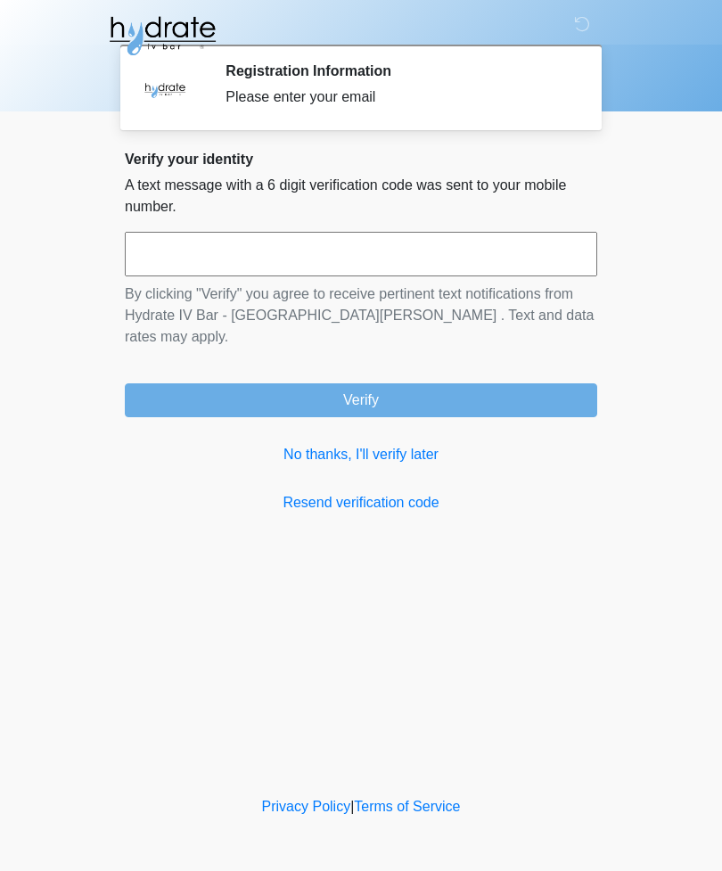
click at [397, 259] on input "text" at bounding box center [361, 254] width 473 height 45
click at [381, 492] on link "Resend verification code" at bounding box center [361, 502] width 473 height 21
click at [297, 103] on div "Please enter your email" at bounding box center [398, 96] width 345 height 21
click at [335, 75] on h2 "Registration Information" at bounding box center [398, 70] width 345 height 17
click at [294, 248] on input "text" at bounding box center [361, 254] width 473 height 45
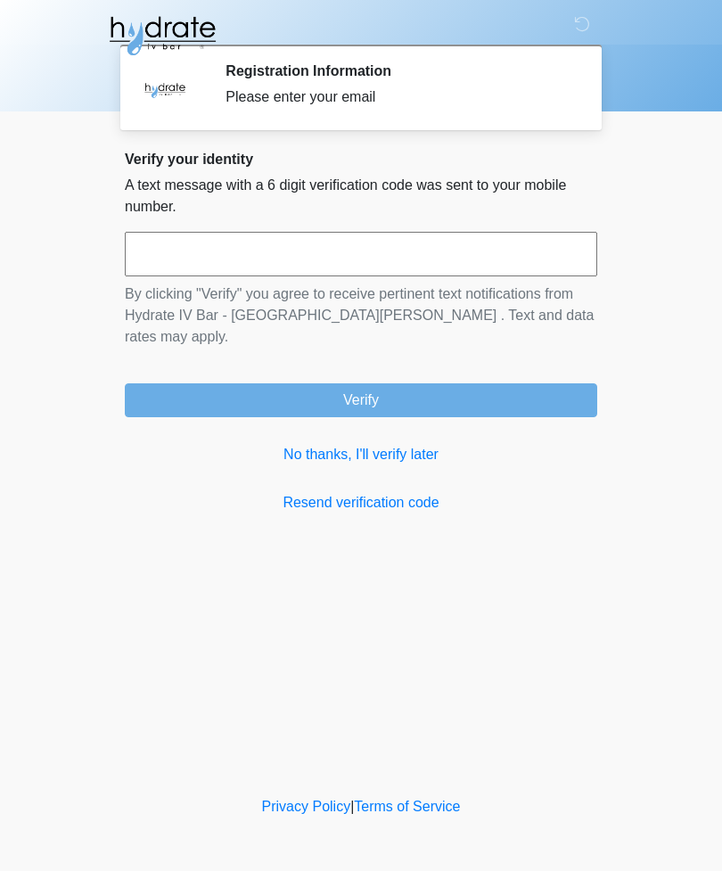
click at [384, 444] on link "No thanks, I'll verify later" at bounding box center [361, 454] width 473 height 21
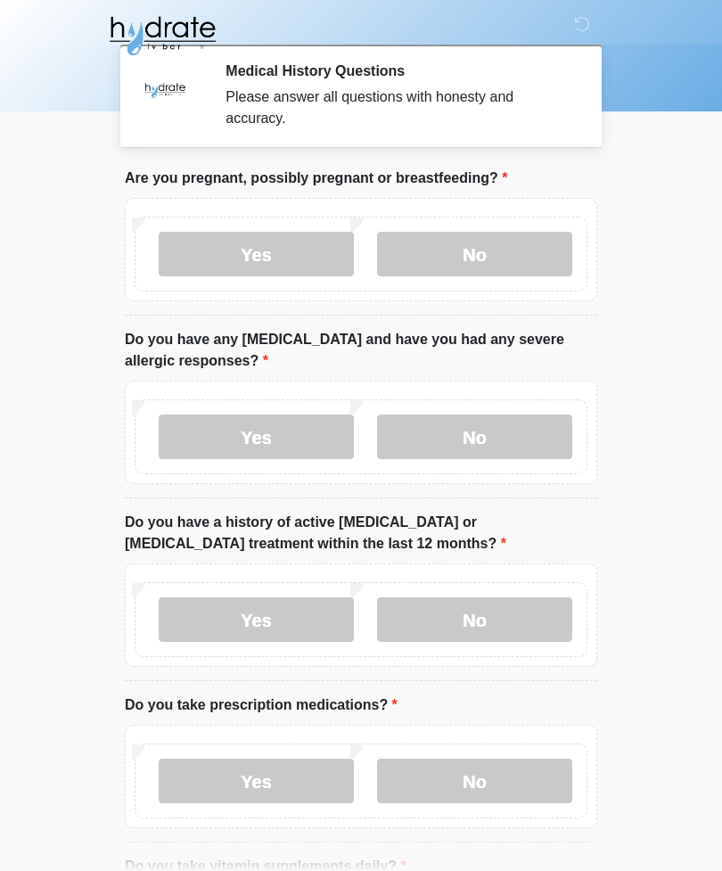
click at [475, 252] on label "No" at bounding box center [474, 254] width 195 height 45
click at [245, 434] on label "Yes" at bounding box center [256, 437] width 195 height 45
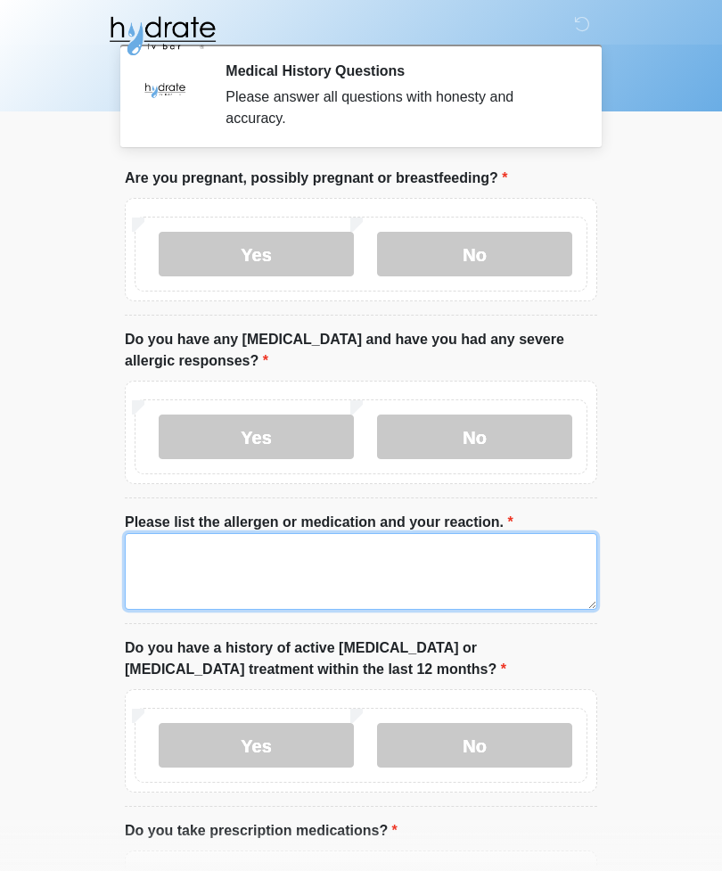
click at [347, 557] on textarea "Please list the allergen or medication and your reaction." at bounding box center [361, 571] width 473 height 77
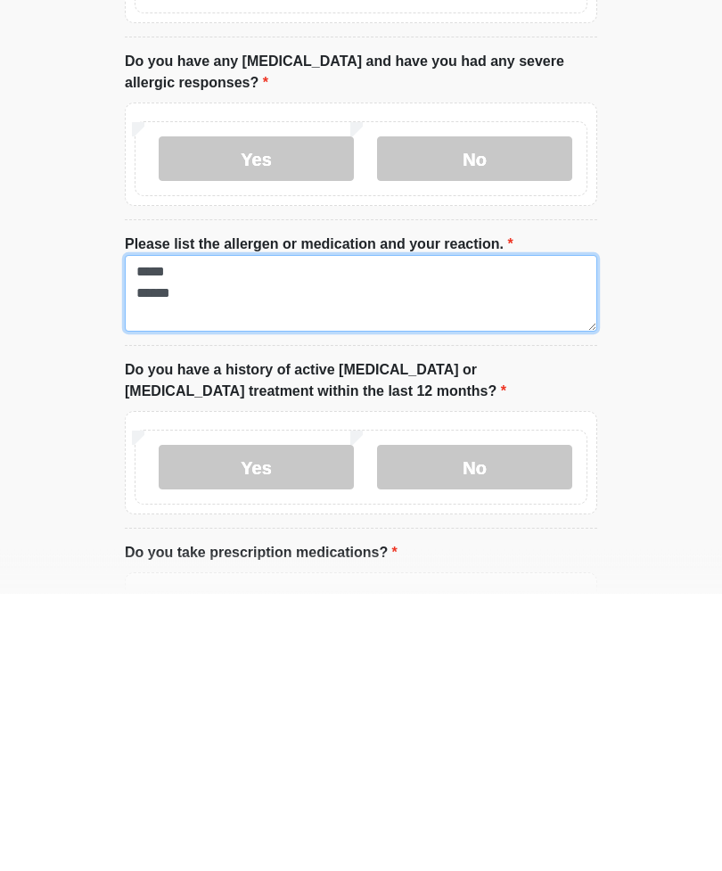
type textarea "***** ******"
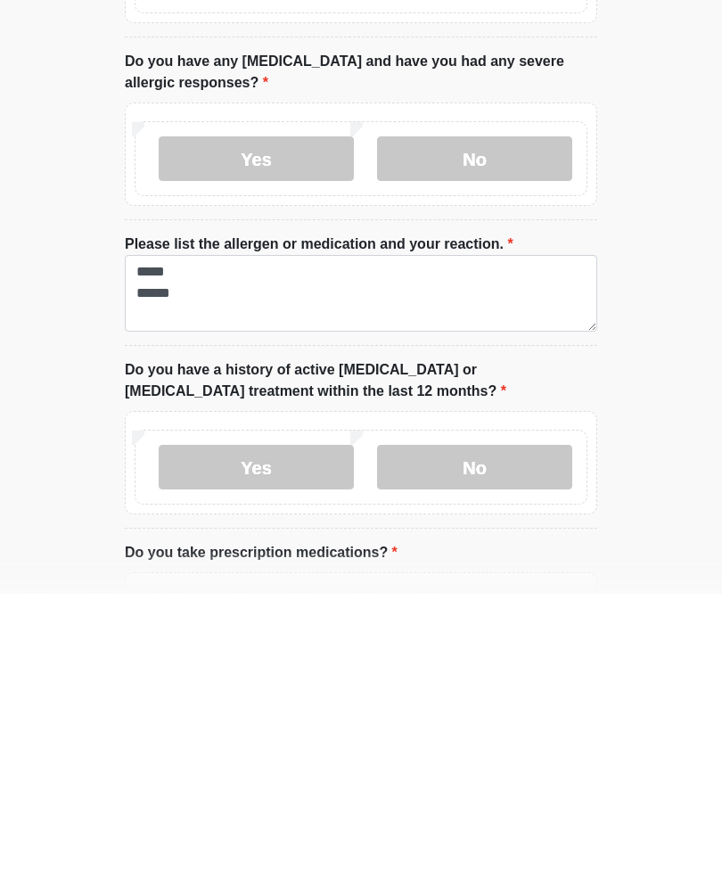
click at [490, 723] on label "No" at bounding box center [474, 745] width 195 height 45
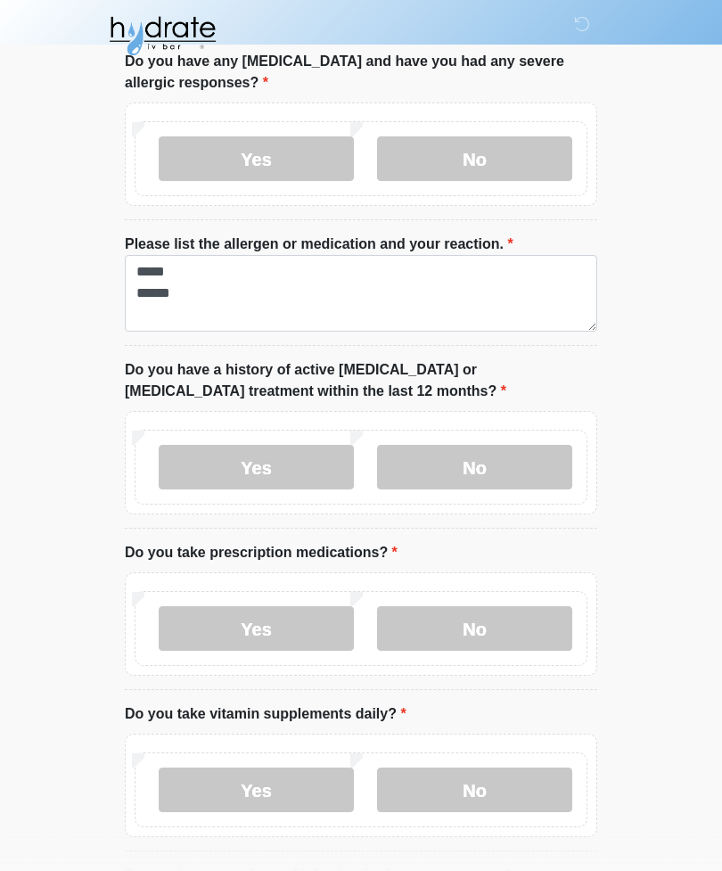
click at [258, 608] on label "Yes" at bounding box center [256, 628] width 195 height 45
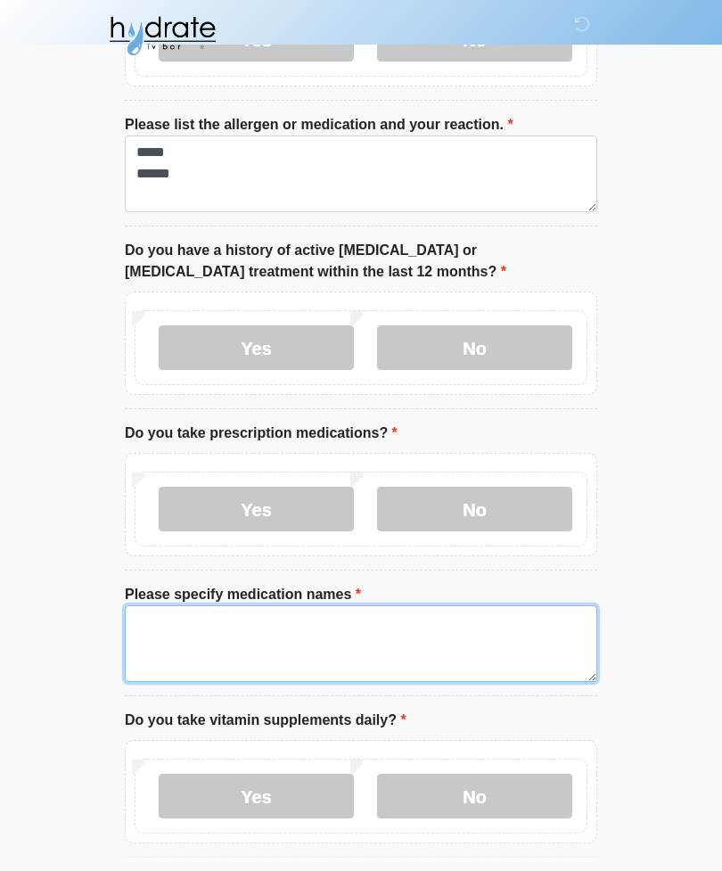
click at [450, 637] on textarea "Please specify medication names" at bounding box center [361, 643] width 473 height 77
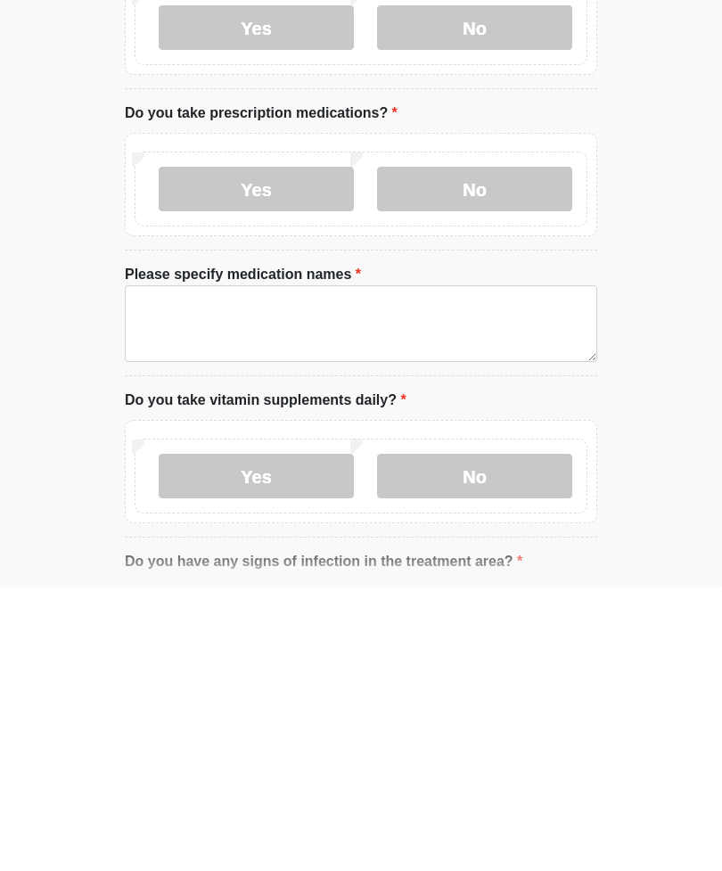
click at [487, 739] on label "No" at bounding box center [474, 761] width 195 height 45
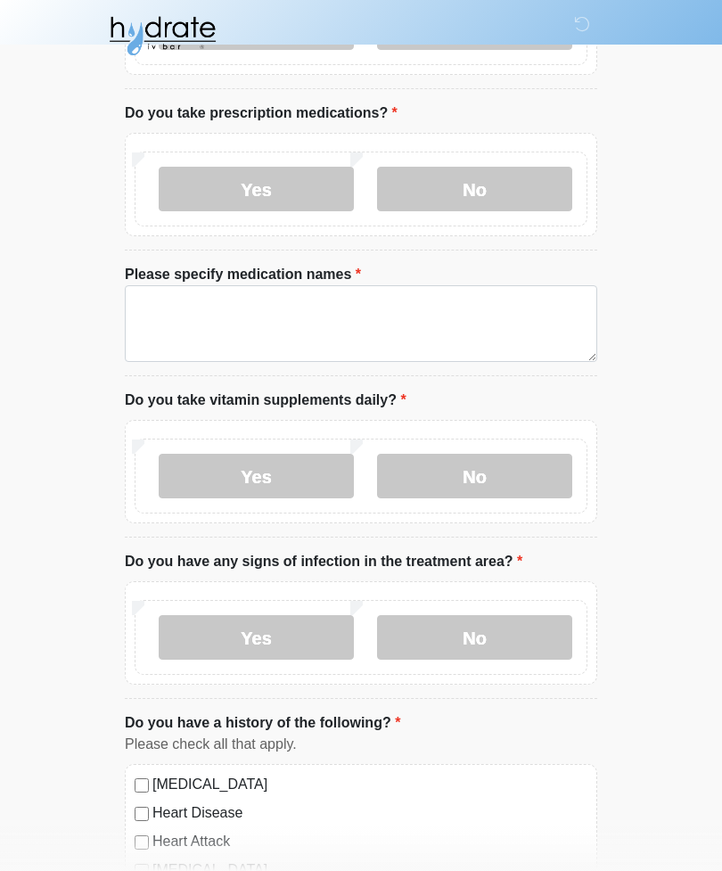
click at [475, 636] on label "No" at bounding box center [474, 637] width 195 height 45
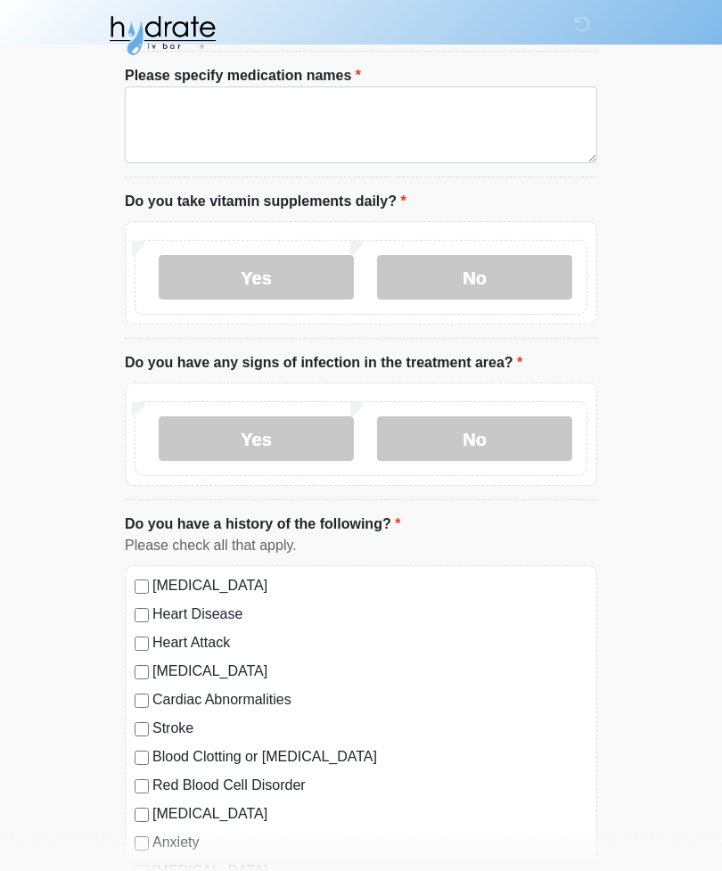
scroll to position [916, 0]
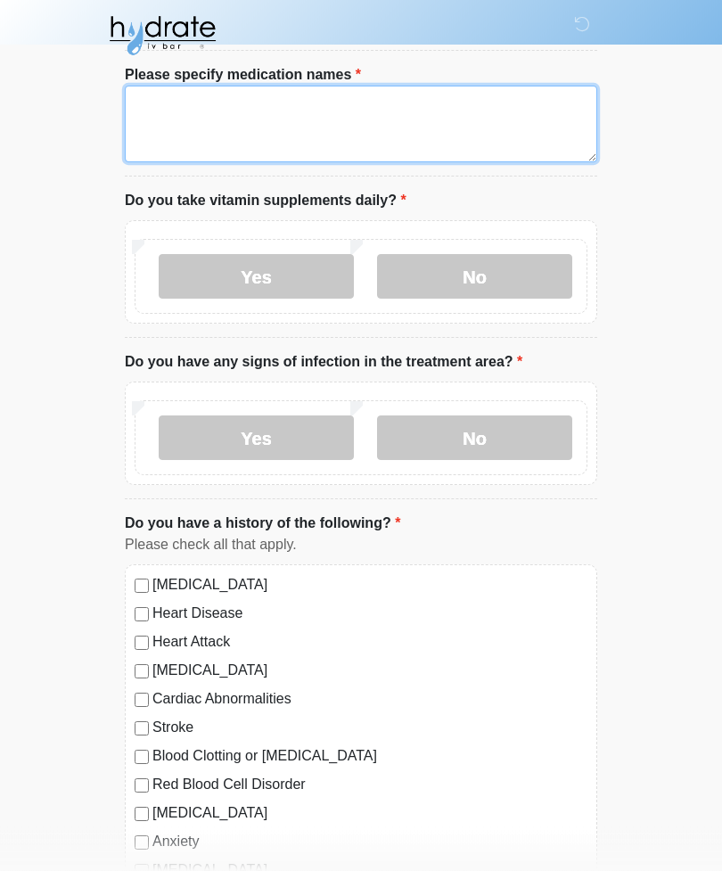
click at [326, 144] on textarea "Please specify medication names" at bounding box center [361, 124] width 473 height 77
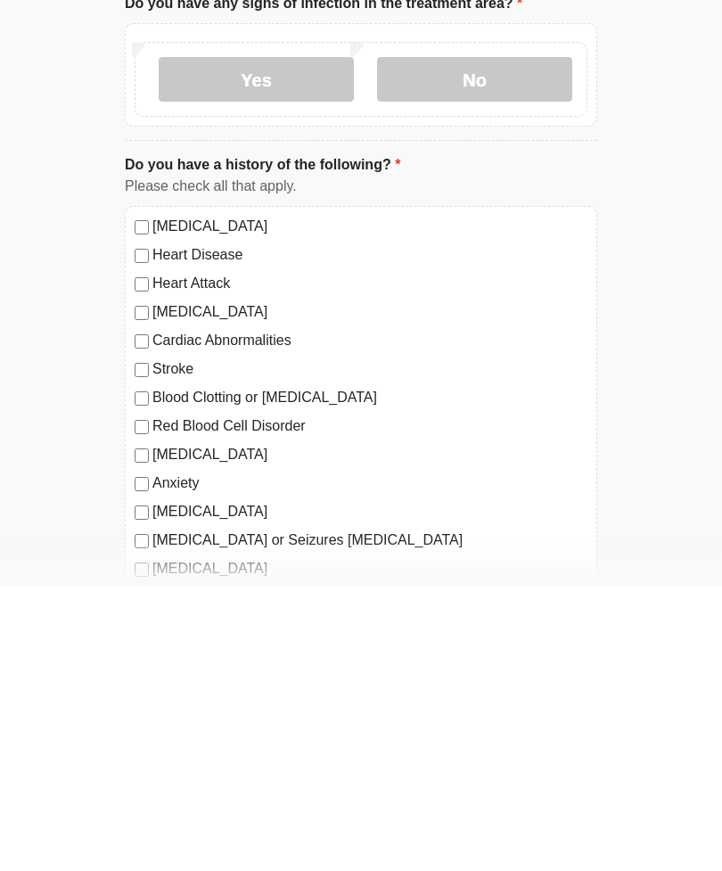
scroll to position [997, 0]
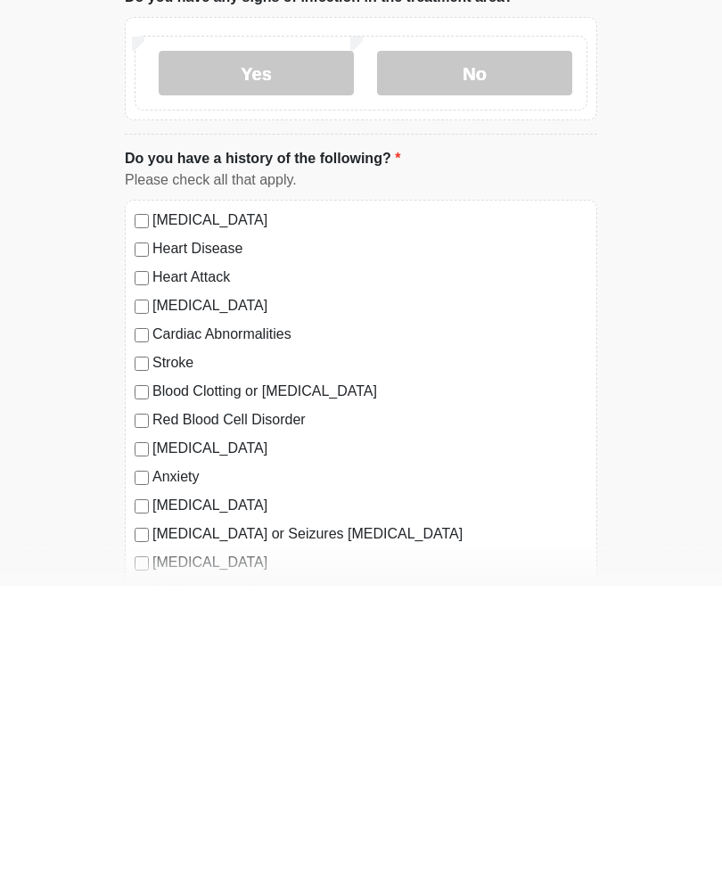
type textarea "**********"
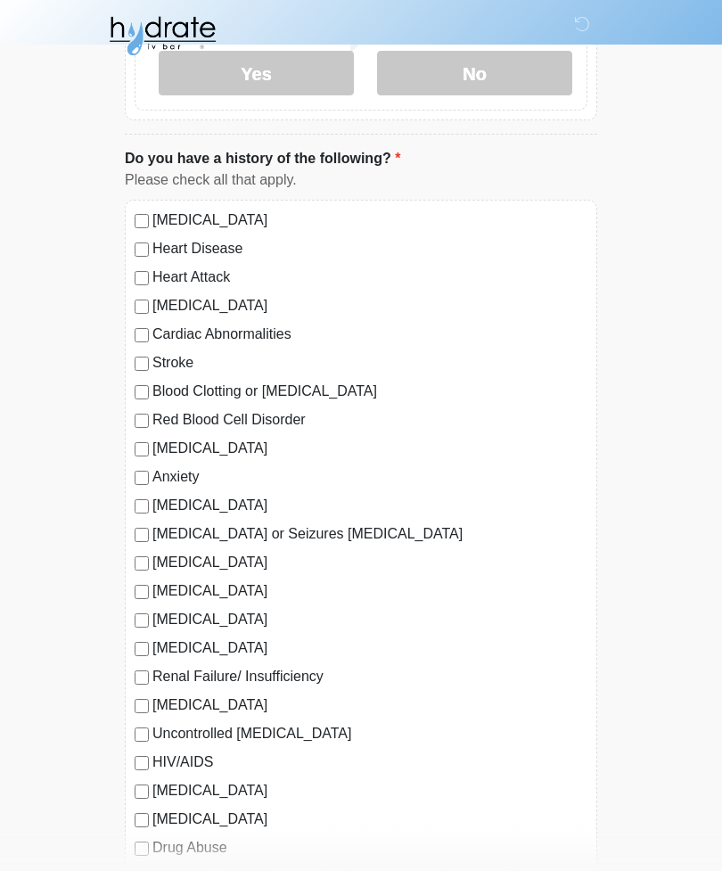
click at [128, 561] on div "High Blood Pressure Heart Disease Heart Attack Congestive Heart Failure Cardiac…" at bounding box center [361, 680] width 473 height 961
click at [127, 557] on div "High Blood Pressure Heart Disease Heart Attack Congestive Heart Failure Cardiac…" at bounding box center [361, 680] width 473 height 961
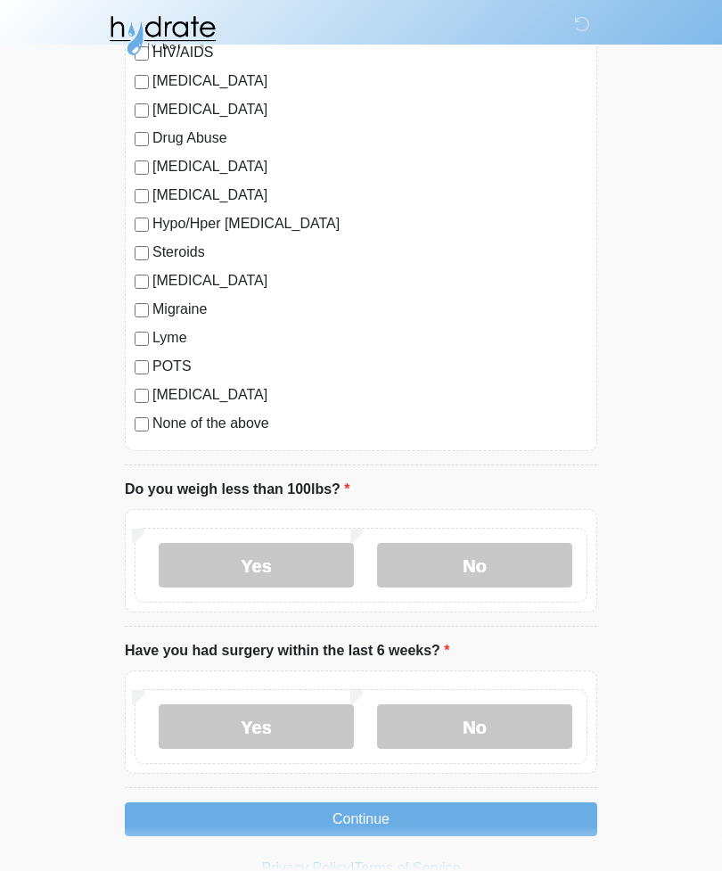
scroll to position [1992, 0]
click at [489, 570] on label "No" at bounding box center [474, 565] width 195 height 45
click at [485, 716] on label "No" at bounding box center [474, 726] width 195 height 45
click at [458, 814] on button "Continue" at bounding box center [361, 819] width 473 height 34
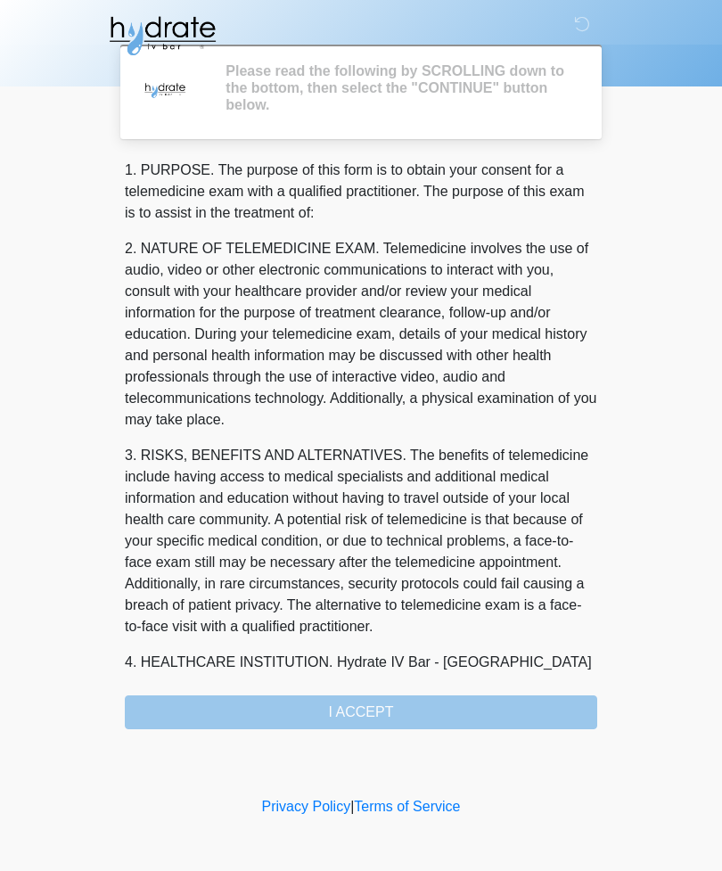
scroll to position [0, 0]
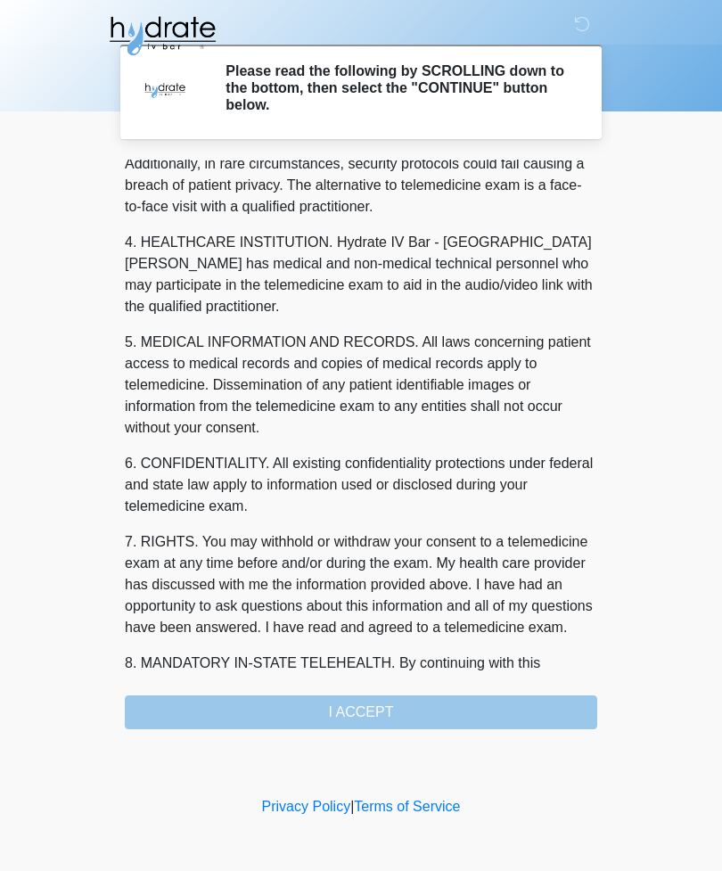
click at [426, 711] on div "1. PURPOSE. The purpose of this form is to obtain your consent for a telemedici…" at bounding box center [361, 445] width 473 height 570
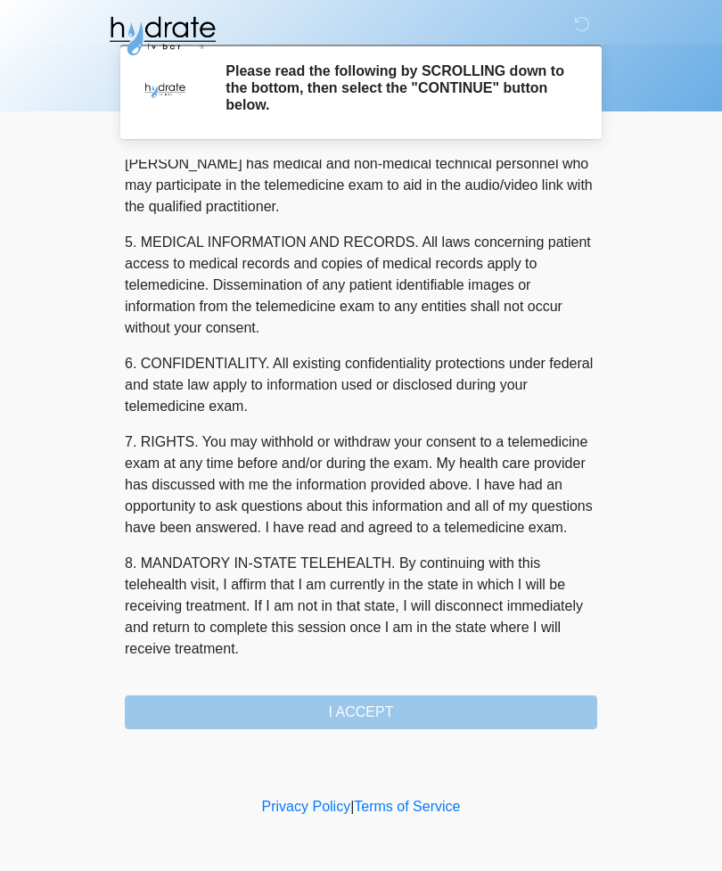
click at [425, 711] on div "1. PURPOSE. The purpose of this form is to obtain your consent for a telemedici…" at bounding box center [361, 445] width 473 height 570
click at [366, 719] on div "1. PURPOSE. The purpose of this form is to obtain your consent for a telemedici…" at bounding box center [361, 445] width 473 height 570
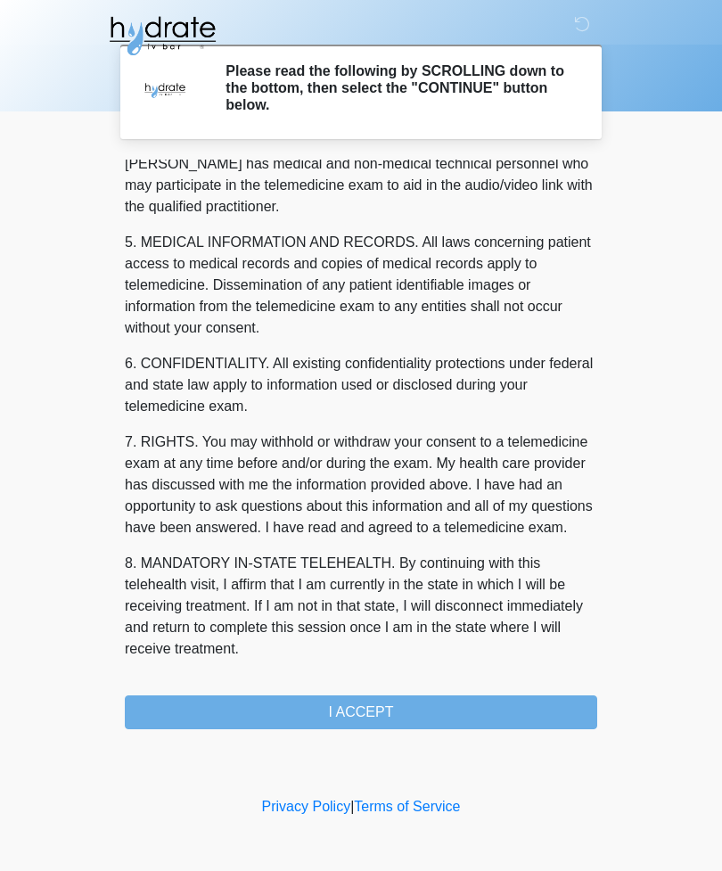
click at [377, 709] on button "I ACCEPT" at bounding box center [361, 712] width 473 height 34
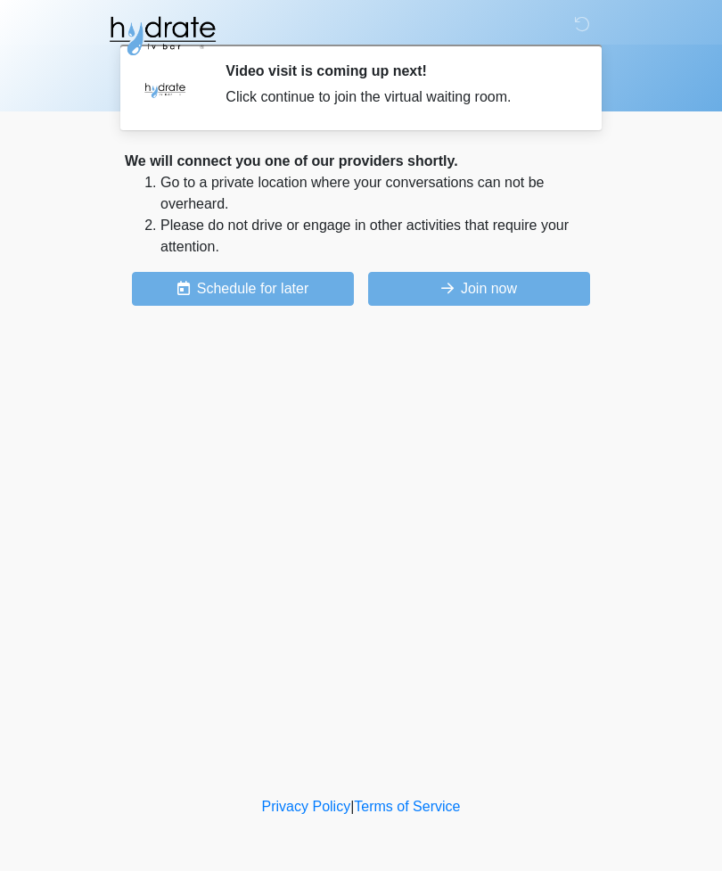
click at [541, 282] on button "Join now" at bounding box center [479, 289] width 222 height 34
